Goal: Task Accomplishment & Management: Use online tool/utility

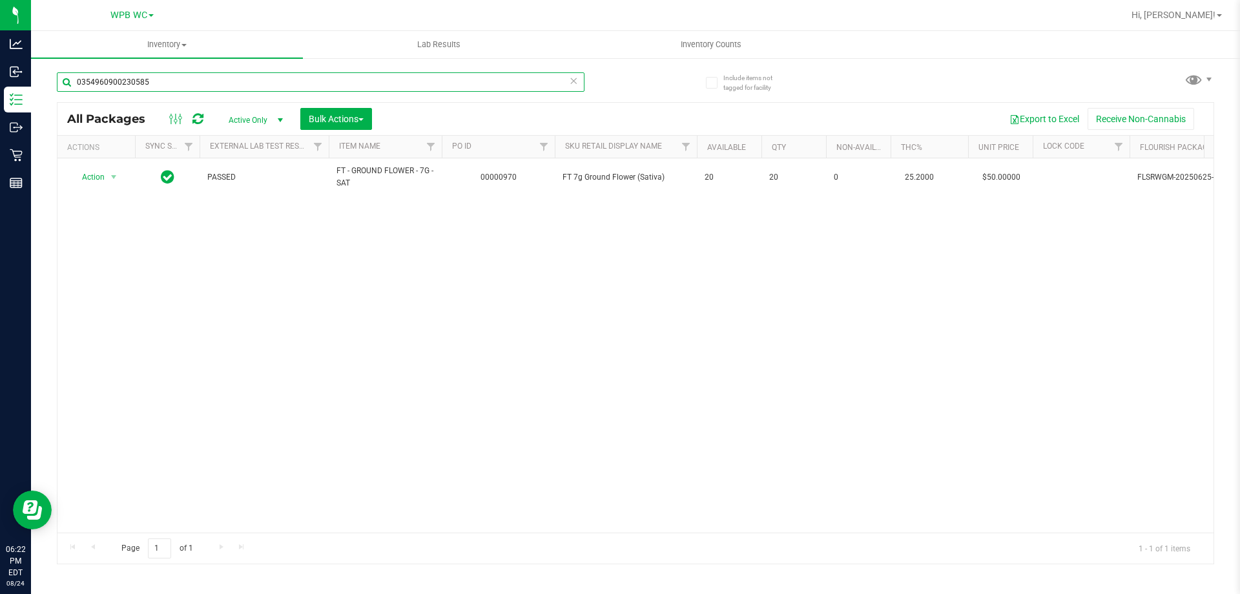
click at [469, 75] on input "0354960900230585" at bounding box center [321, 81] width 528 height 19
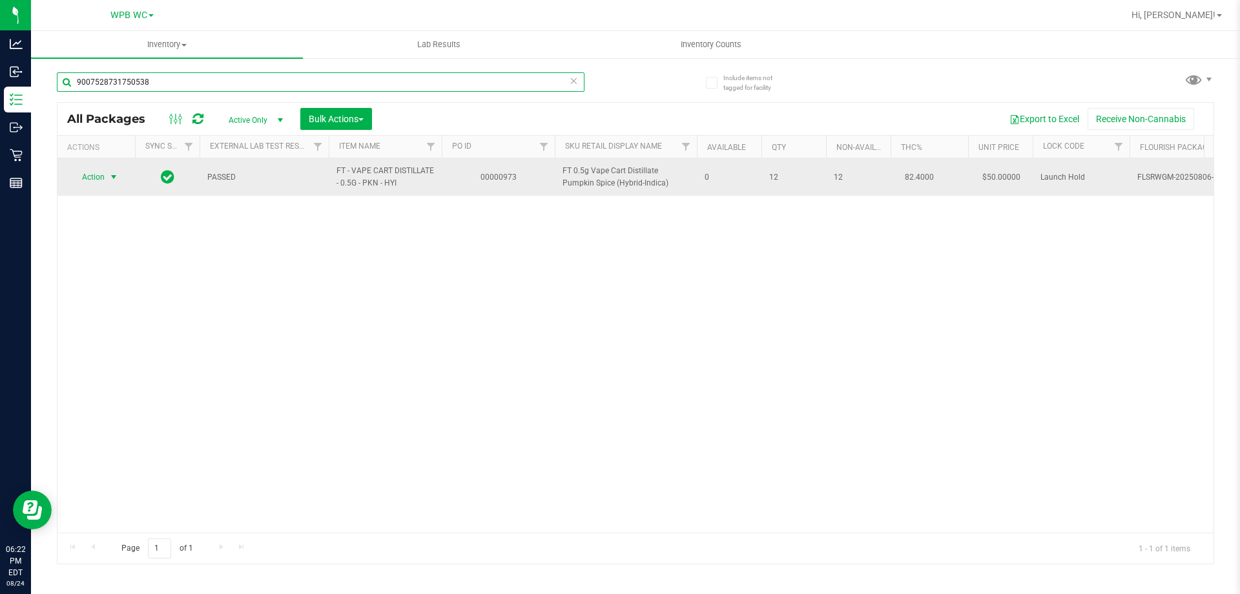
type input "9007528731750538"
click at [109, 172] on span "select" at bounding box center [114, 177] width 10 height 10
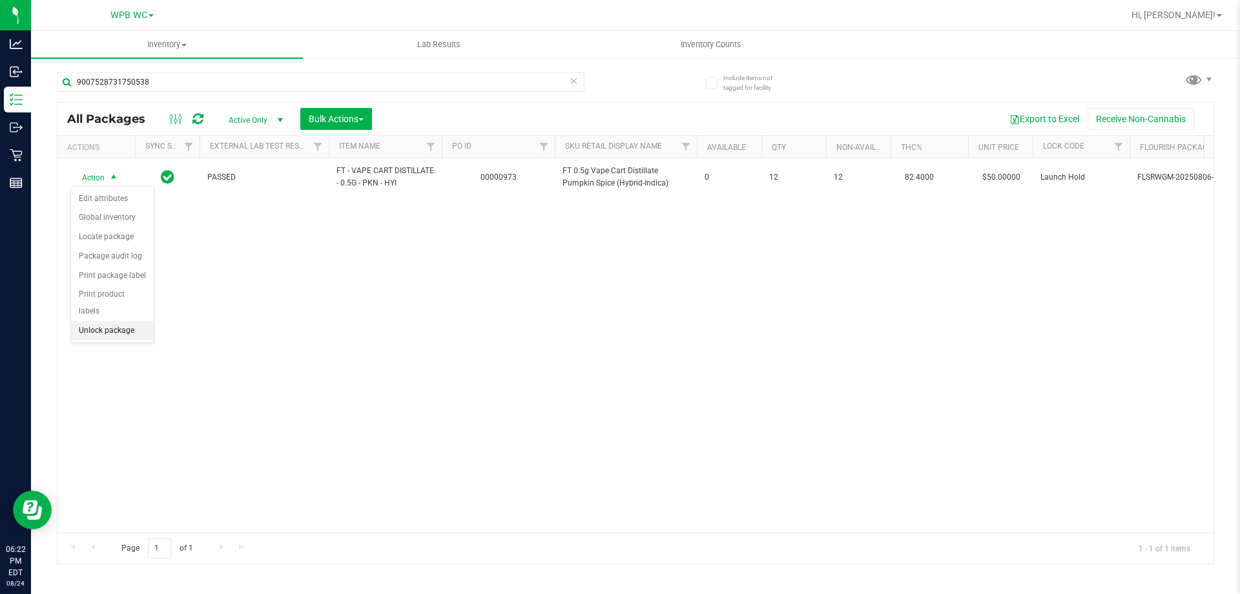
click at [110, 321] on li "Unlock package" at bounding box center [112, 330] width 83 height 19
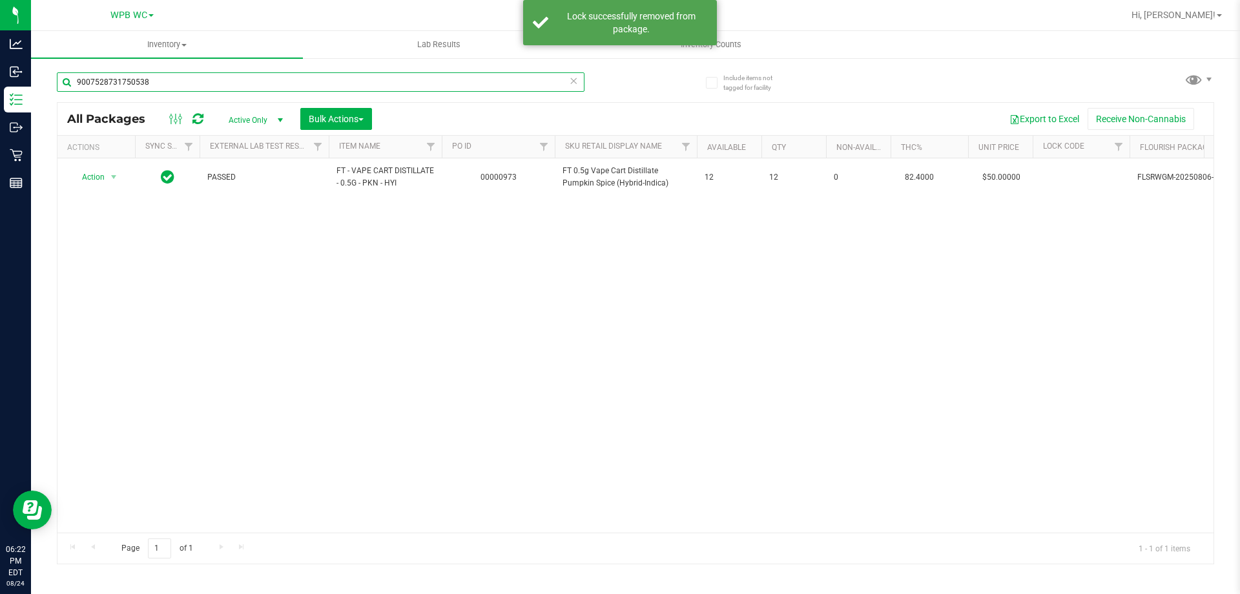
click at [243, 87] on input "9007528731750538" at bounding box center [321, 81] width 528 height 19
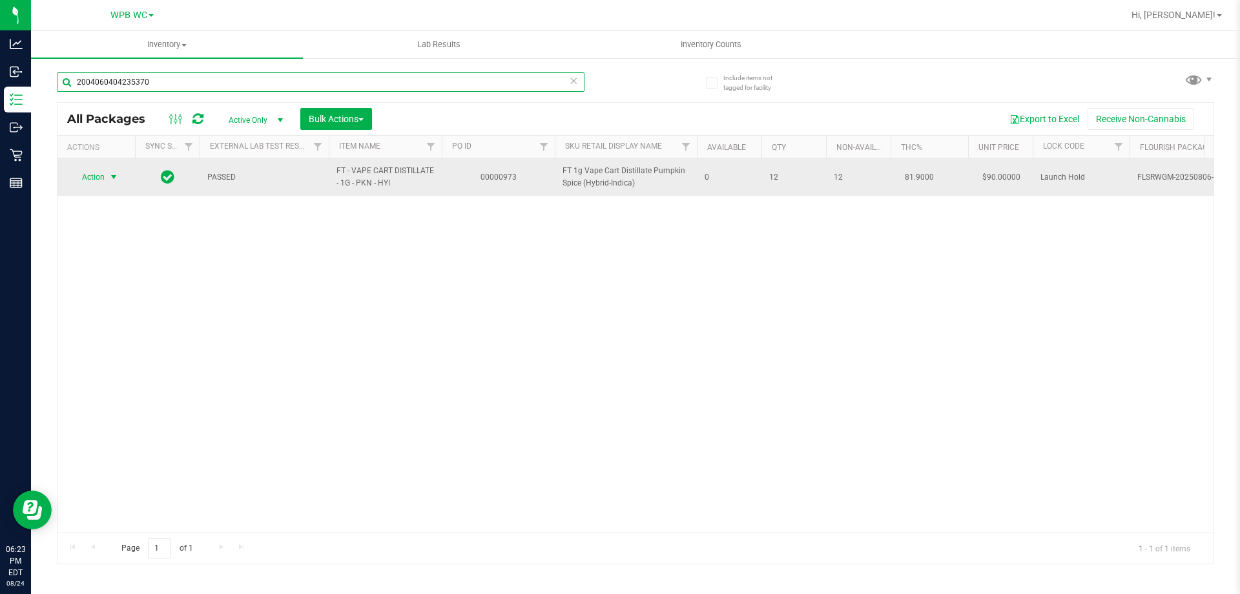
type input "2004060404235370"
click at [92, 178] on span "Action" at bounding box center [87, 177] width 35 height 18
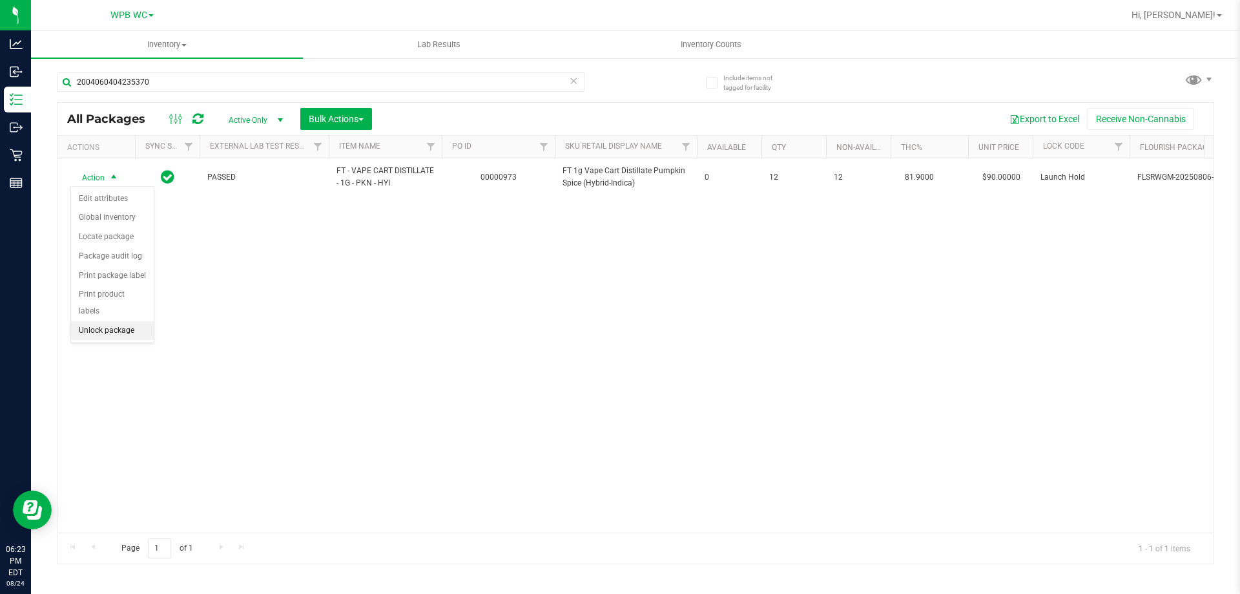
click at [106, 321] on li "Unlock package" at bounding box center [112, 330] width 83 height 19
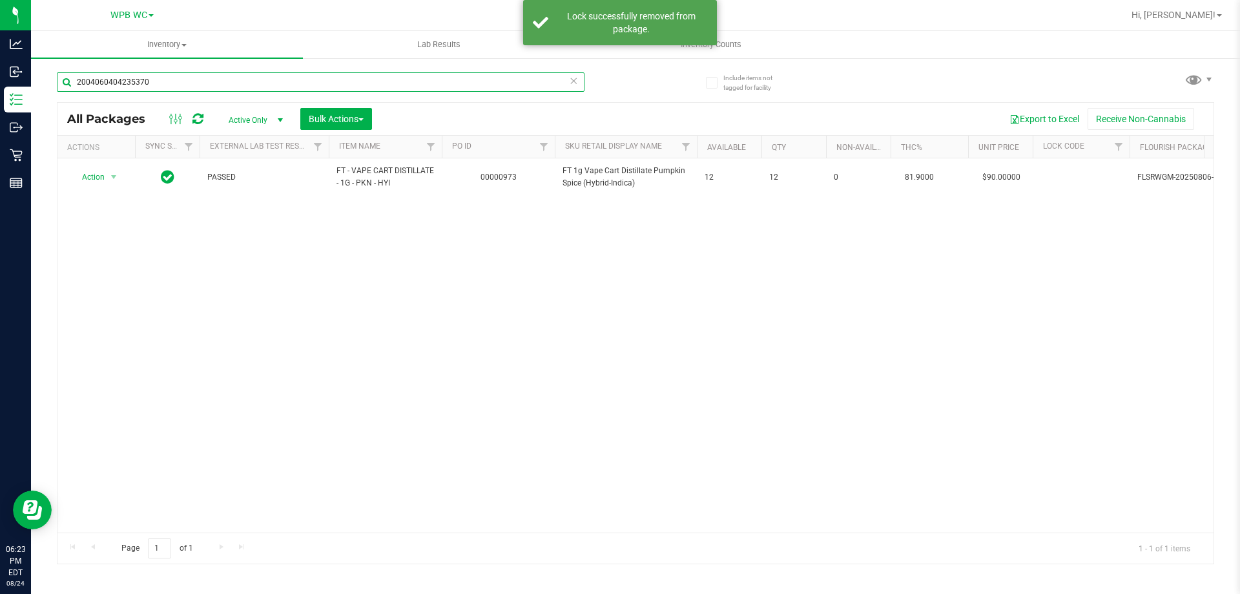
click at [180, 74] on input "2004060404235370" at bounding box center [321, 81] width 528 height 19
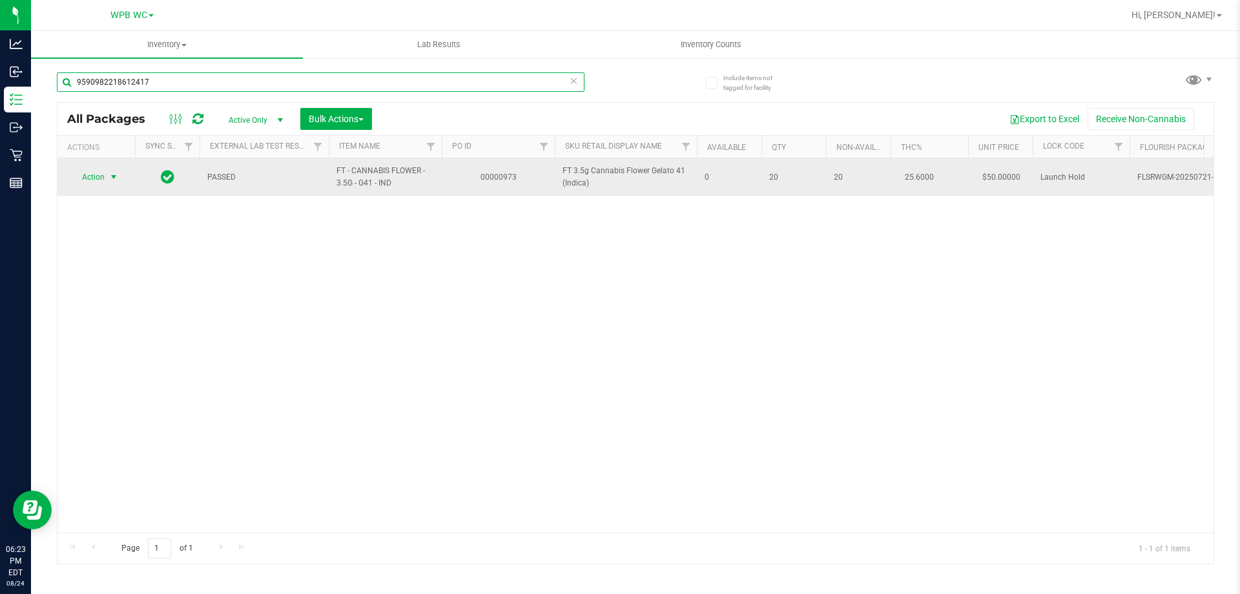
type input "9590982218612417"
click at [114, 176] on span "select" at bounding box center [114, 177] width 10 height 10
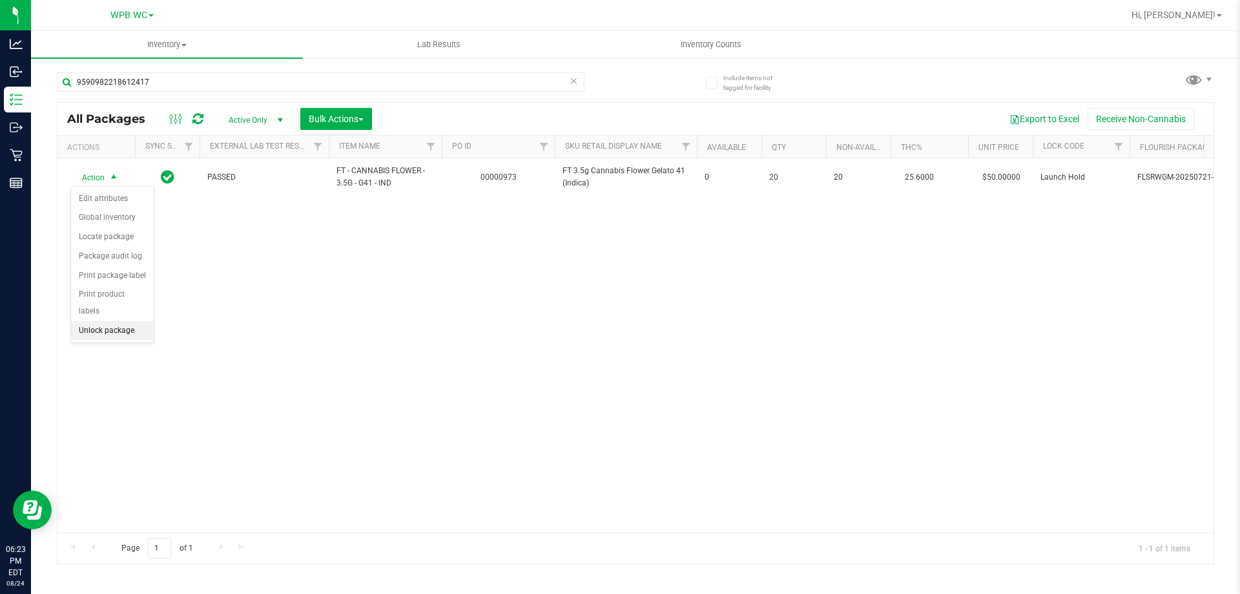
click at [105, 321] on li "Unlock package" at bounding box center [112, 330] width 83 height 19
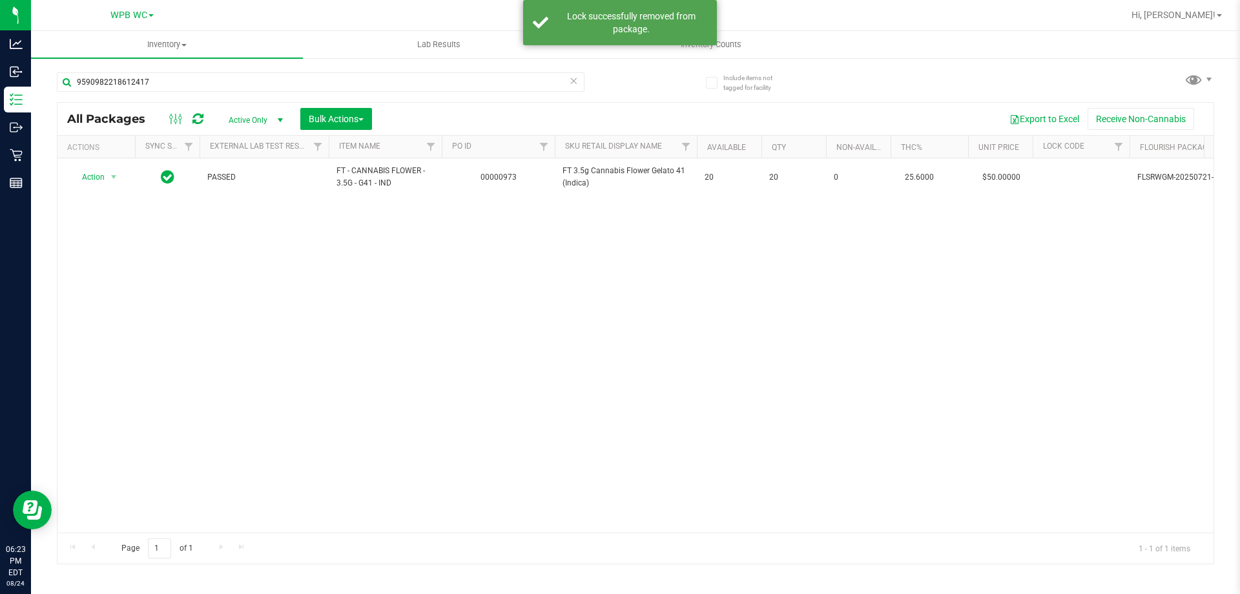
click at [177, 70] on div "9590982218612417" at bounding box center [346, 81] width 579 height 41
click at [178, 81] on input "9590982218612417" at bounding box center [321, 81] width 528 height 19
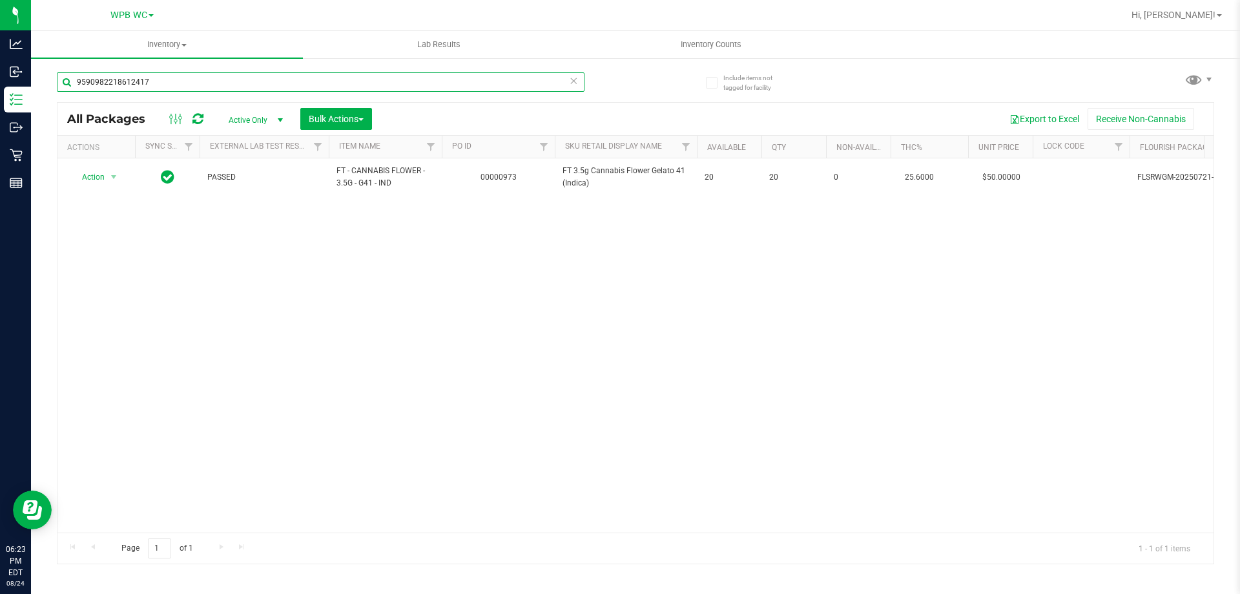
drag, startPoint x: 178, startPoint y: 81, endPoint x: 178, endPoint y: 74, distance: 7.1
click at [178, 79] on input "9590982218612417" at bounding box center [321, 81] width 528 height 19
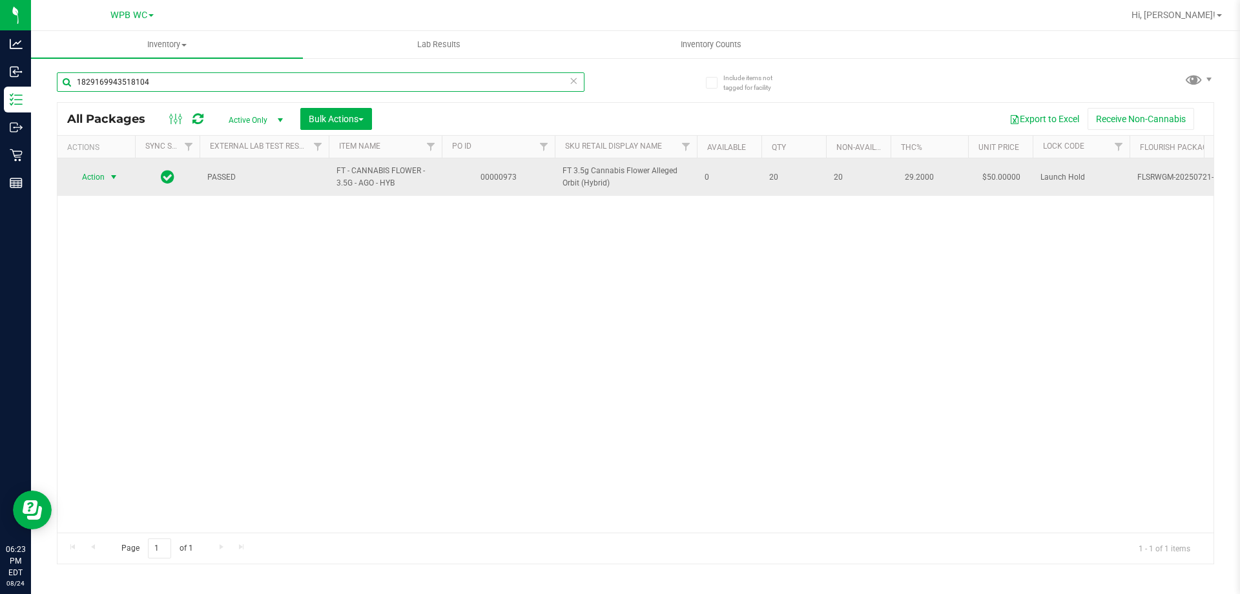
type input "1829169943518104"
click at [79, 174] on span "Action" at bounding box center [87, 177] width 35 height 18
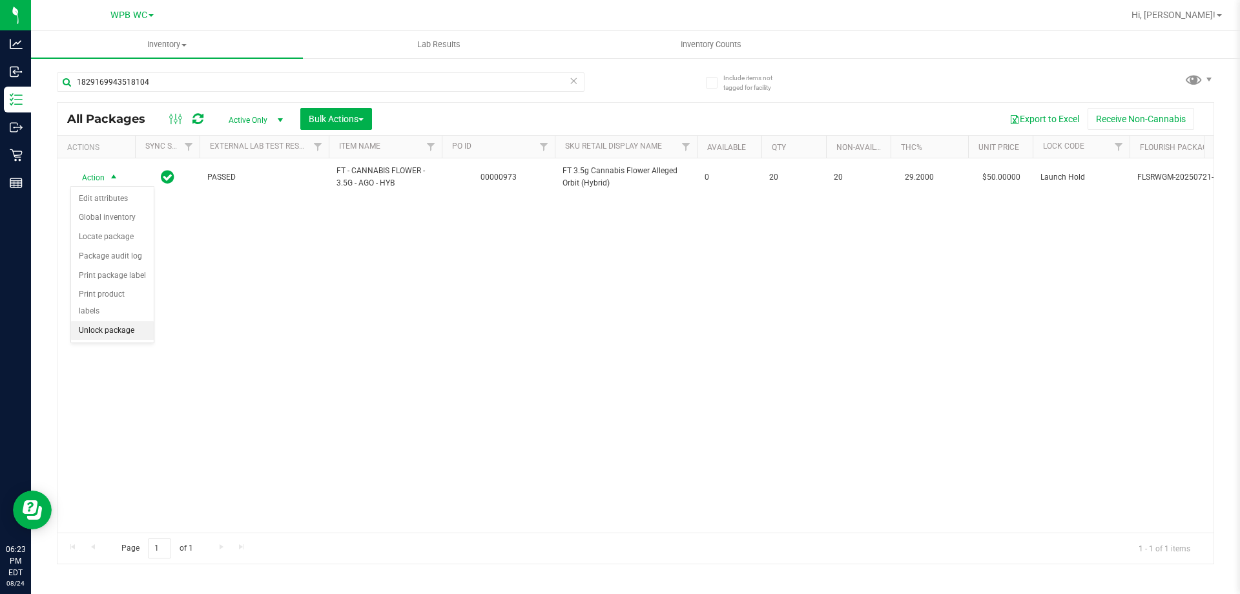
click at [85, 321] on li "Unlock package" at bounding box center [112, 330] width 83 height 19
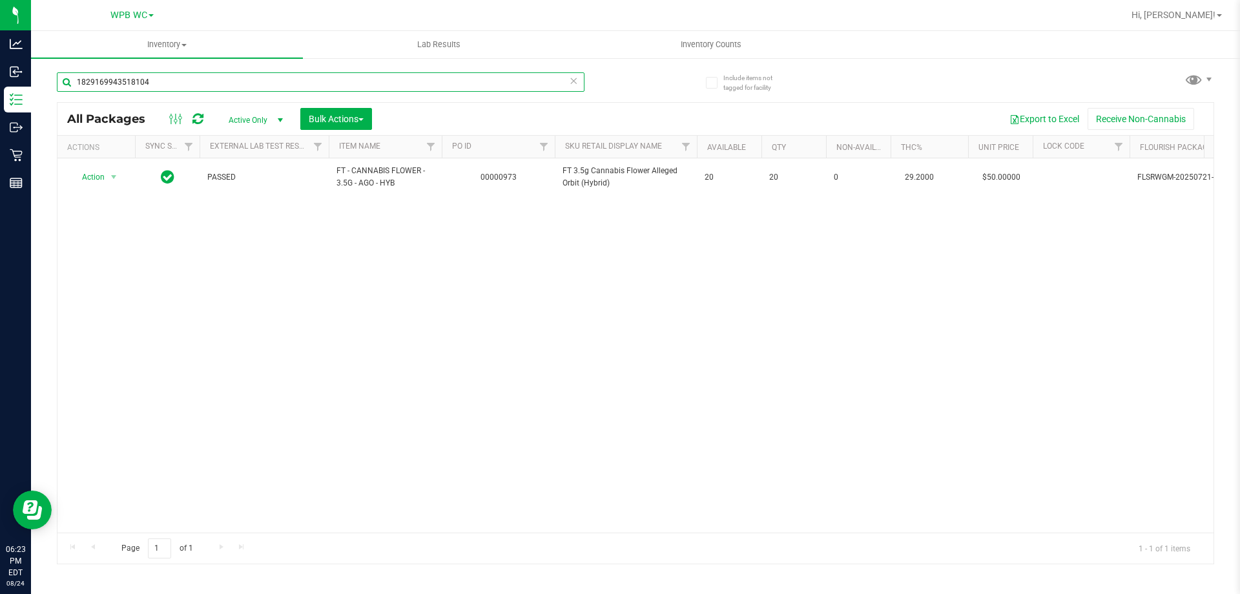
click at [262, 79] on input "1829169943518104" at bounding box center [321, 81] width 528 height 19
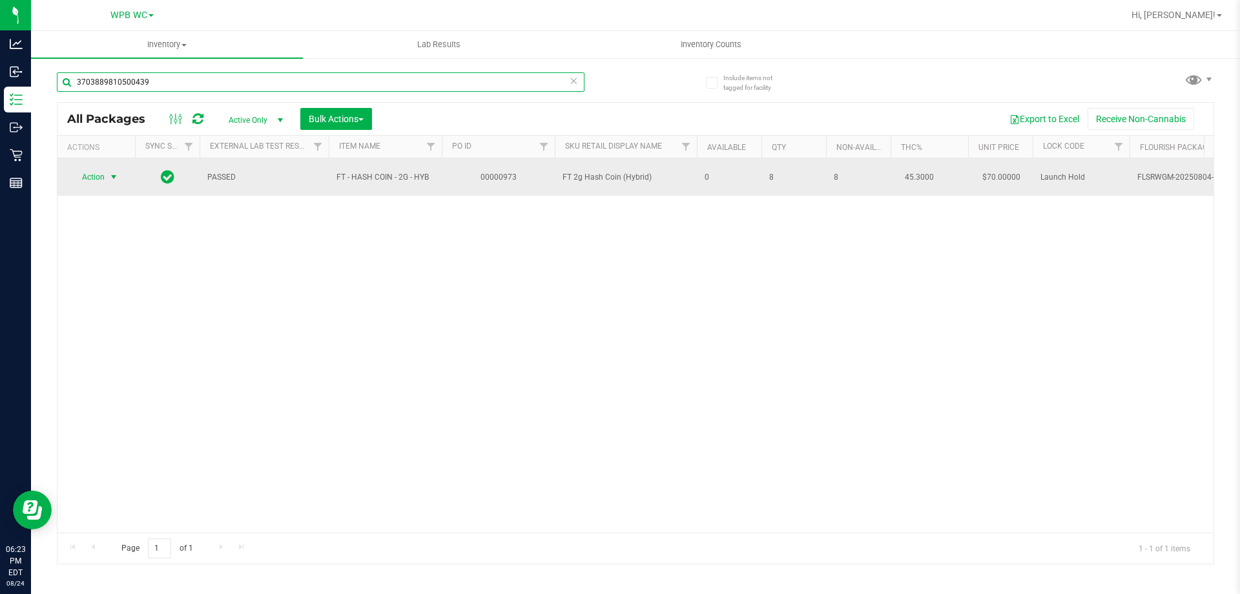
type input "3703889810500439"
click at [98, 179] on span "Action" at bounding box center [87, 177] width 35 height 18
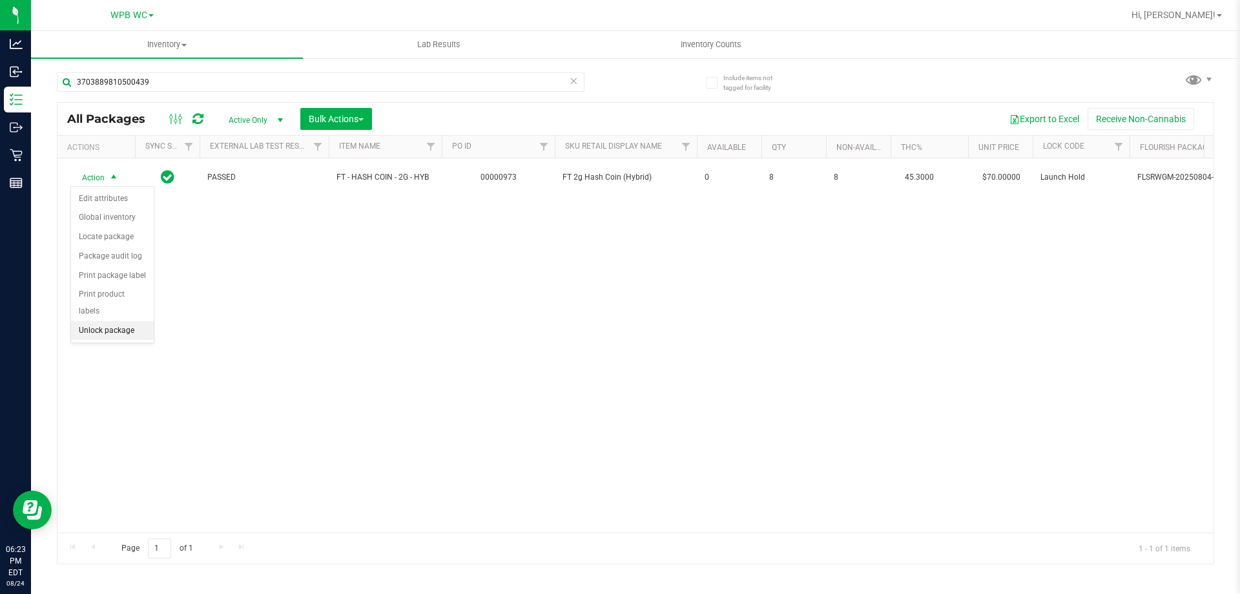
click at [107, 321] on li "Unlock package" at bounding box center [112, 330] width 83 height 19
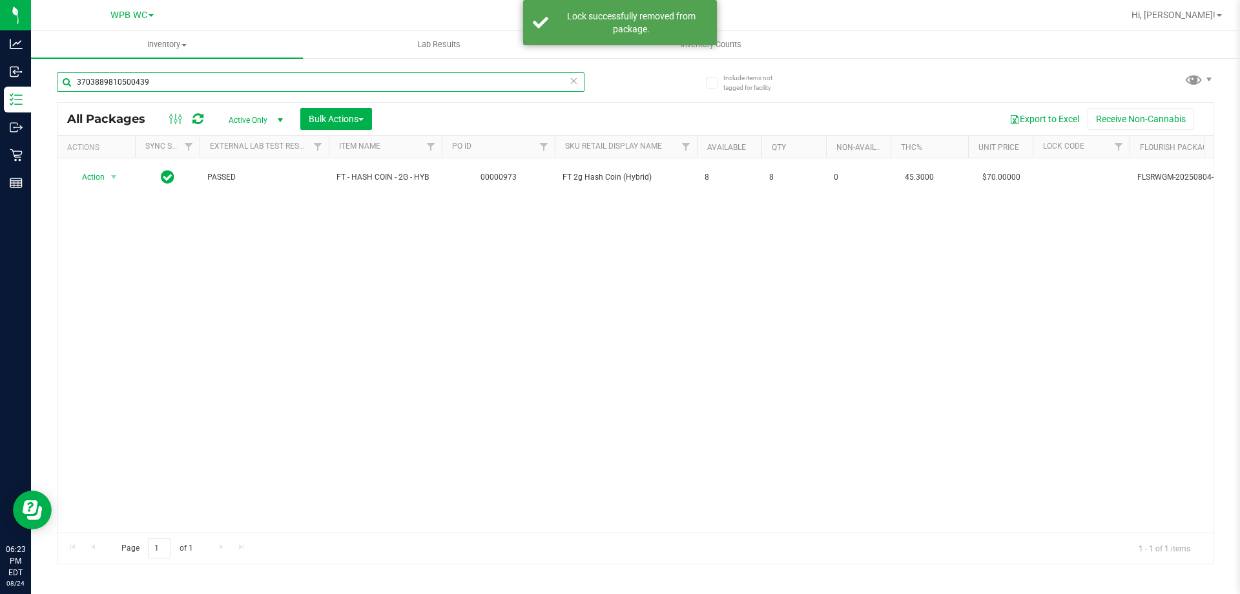
click at [157, 77] on input "3703889810500439" at bounding box center [321, 81] width 528 height 19
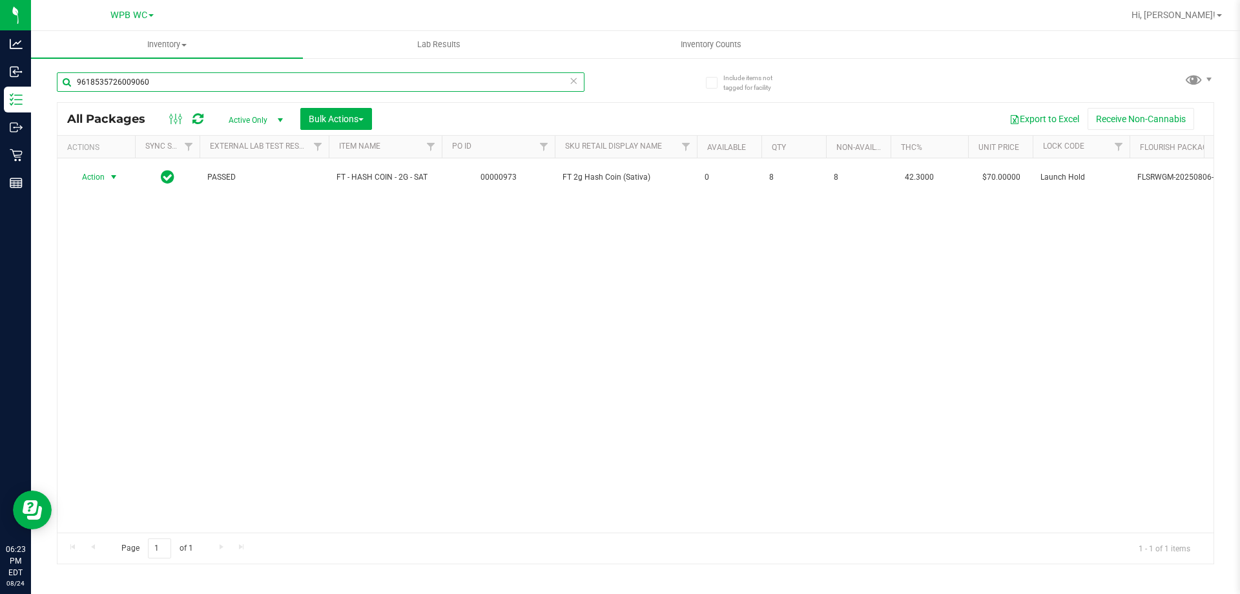
type input "9618535726009060"
click at [95, 171] on span "Action" at bounding box center [87, 177] width 35 height 18
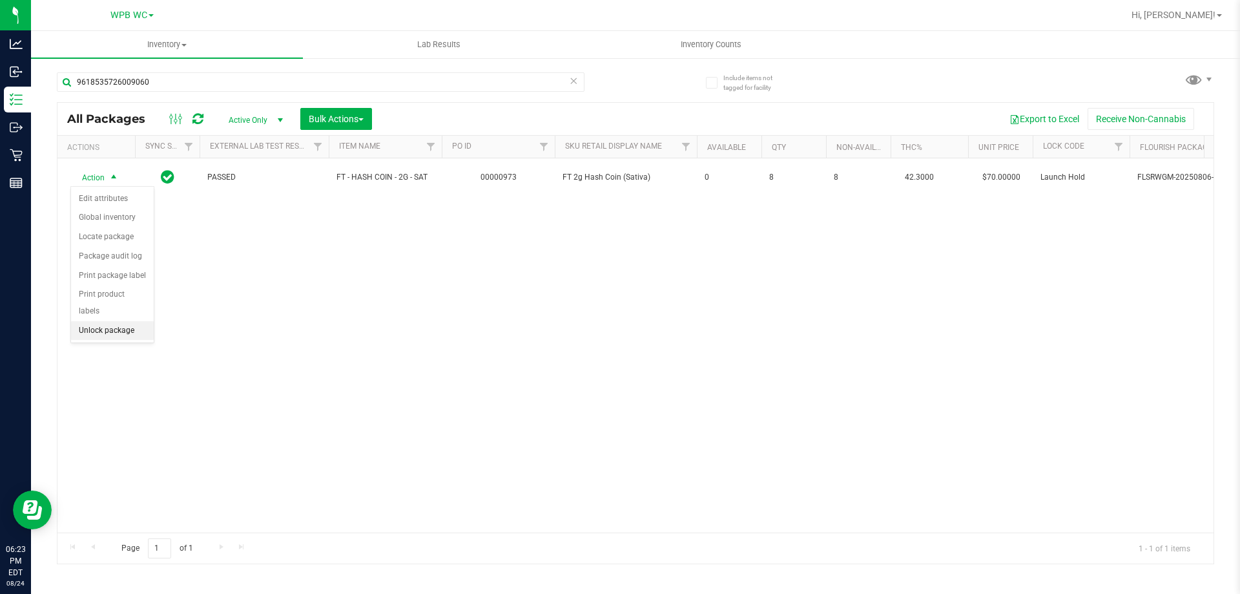
click at [107, 321] on li "Unlock package" at bounding box center [112, 330] width 83 height 19
